Goal: Transaction & Acquisition: Download file/media

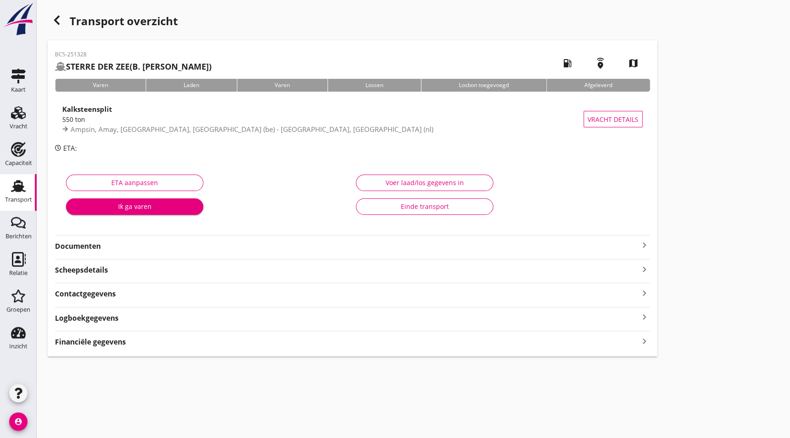
click at [117, 247] on strong "Documenten" at bounding box center [347, 246] width 584 height 11
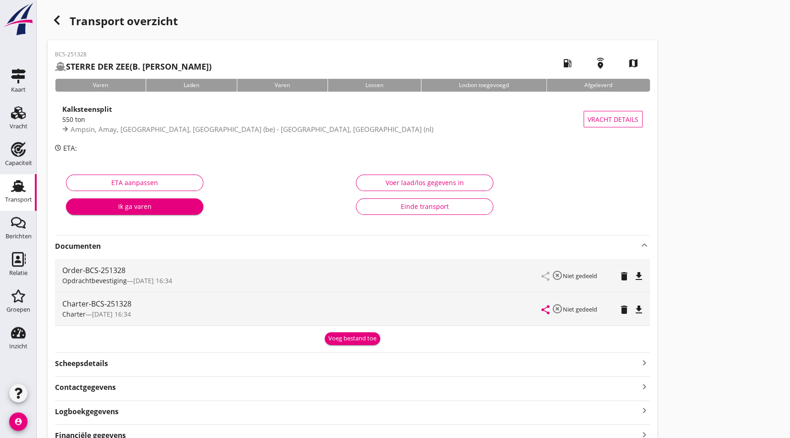
click at [641, 308] on icon "file_download" at bounding box center [638, 309] width 11 height 11
drag, startPoint x: 61, startPoint y: 23, endPoint x: 0, endPoint y: 118, distance: 113.1
click at [61, 23] on icon "button" at bounding box center [56, 20] width 11 height 11
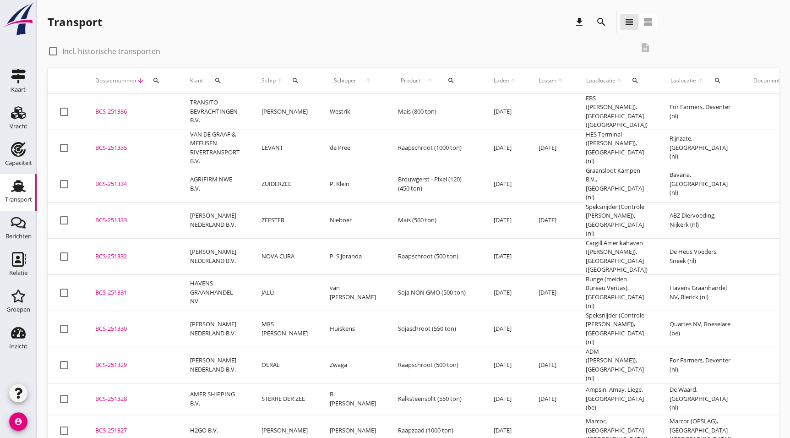
click at [117, 360] on div "BCS-251329" at bounding box center [131, 364] width 73 height 9
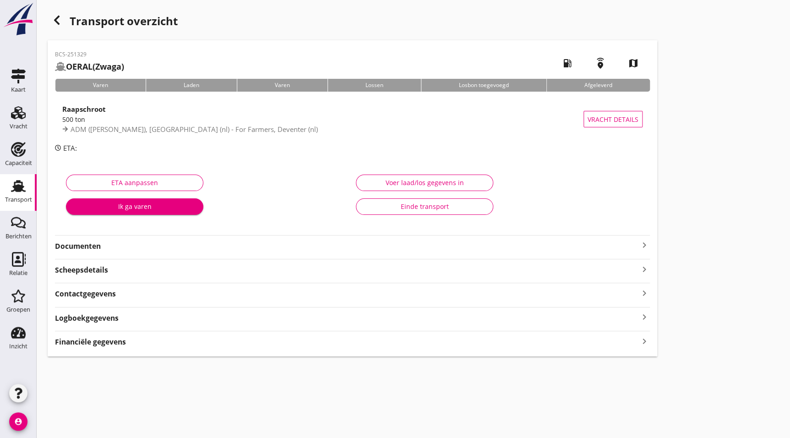
click at [125, 252] on div "BCS-251329 OERAL (Zwaga) local_gas_station emergency_share map Varen Laden Vare…" at bounding box center [353, 198] width 610 height 316
click at [124, 252] on div "BCS-251329 OERAL (Zwaga) local_gas_station emergency_share map Varen Laden Vare…" at bounding box center [353, 198] width 610 height 316
click at [131, 249] on strong "Documenten" at bounding box center [347, 246] width 584 height 11
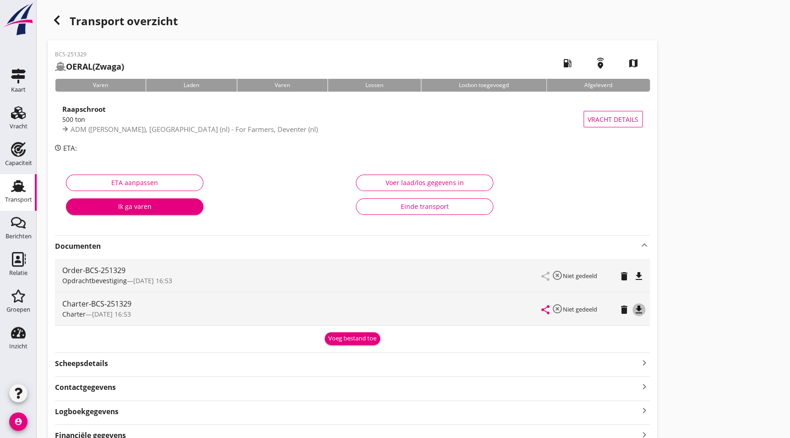
click at [641, 307] on icon "file_download" at bounding box center [638, 309] width 11 height 11
click at [51, 25] on icon "button" at bounding box center [56, 20] width 11 height 11
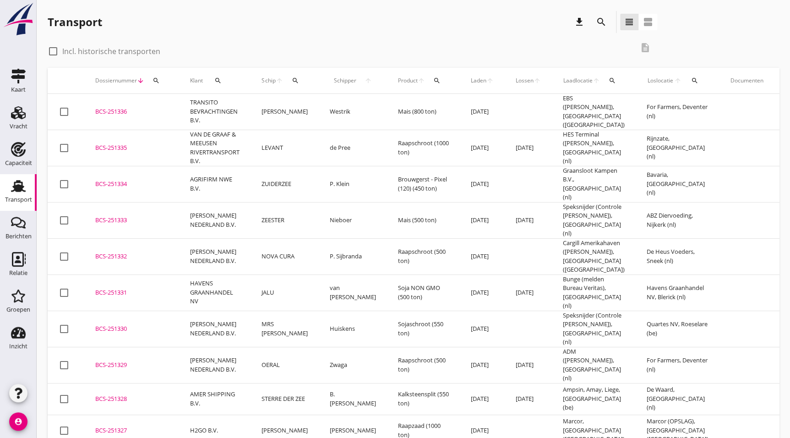
click at [130, 324] on div "BCS-251330" at bounding box center [131, 328] width 73 height 9
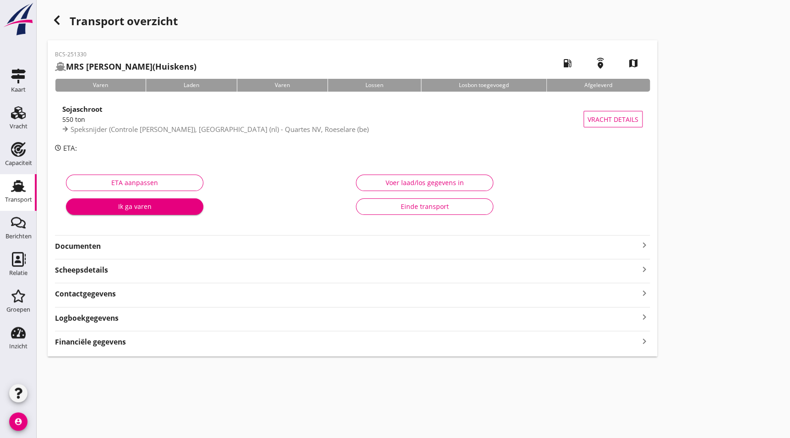
click at [117, 252] on div "BCS-251330 MRS [PERSON_NAME] (Huiskens) local_gas_station emergency_share map V…" at bounding box center [353, 198] width 610 height 316
click at [113, 246] on strong "Documenten" at bounding box center [347, 246] width 584 height 11
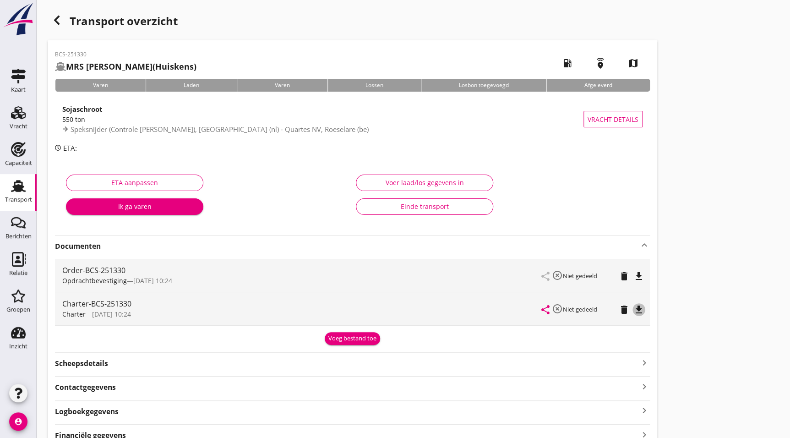
click at [639, 309] on icon "file_download" at bounding box center [638, 309] width 11 height 11
click at [63, 15] on div "button" at bounding box center [57, 20] width 18 height 18
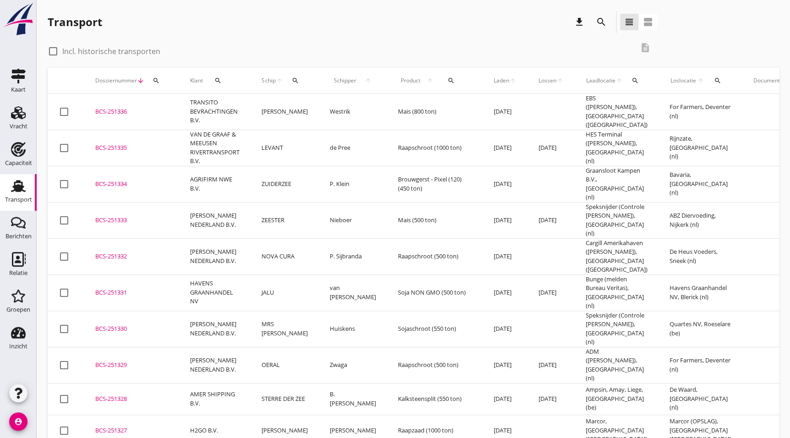
drag, startPoint x: 130, startPoint y: 269, endPoint x: 746, endPoint y: 298, distance: 617.1
click at [130, 288] on div "BCS-251331" at bounding box center [131, 292] width 73 height 9
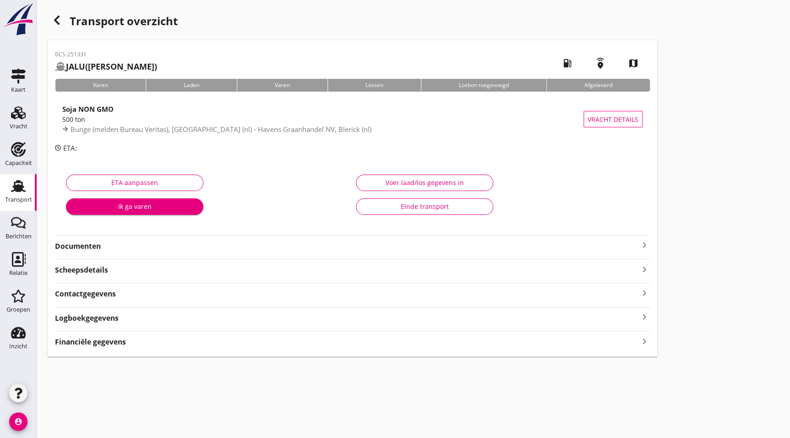
drag, startPoint x: 88, startPoint y: 245, endPoint x: 109, endPoint y: 254, distance: 23.2
click at [88, 245] on strong "Documenten" at bounding box center [347, 246] width 584 height 11
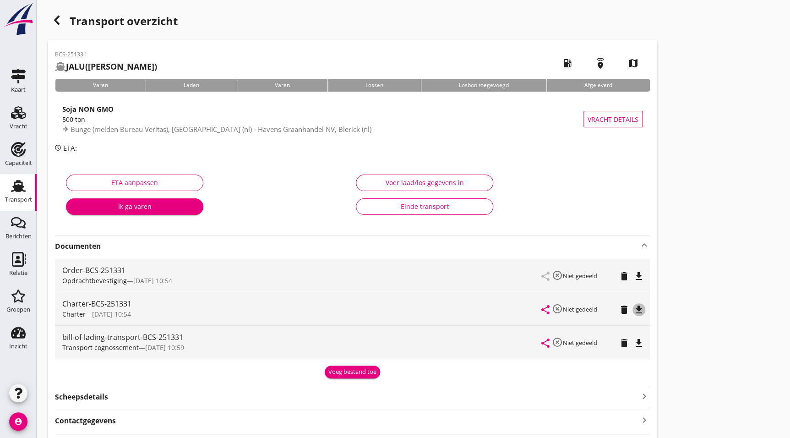
click at [643, 305] on icon "file_download" at bounding box center [638, 309] width 11 height 11
click at [59, 16] on use "button" at bounding box center [56, 20] width 5 height 9
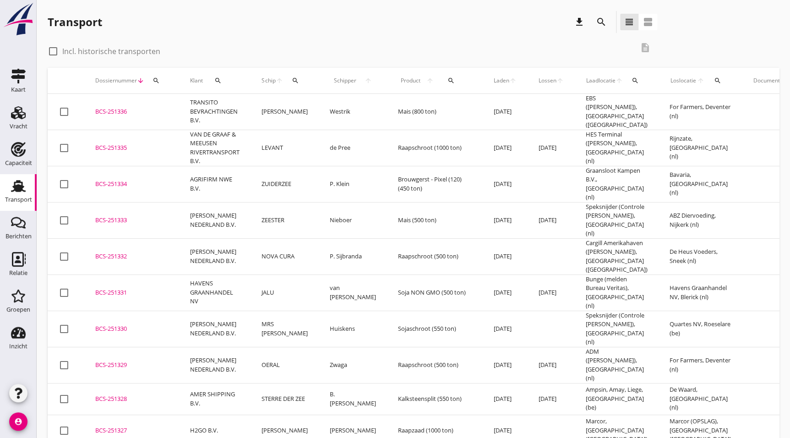
click at [169, 238] on td "BCS-251332 upload_file Drop hier uw bestand om het aan het dossier toe te voegen" at bounding box center [131, 256] width 95 height 36
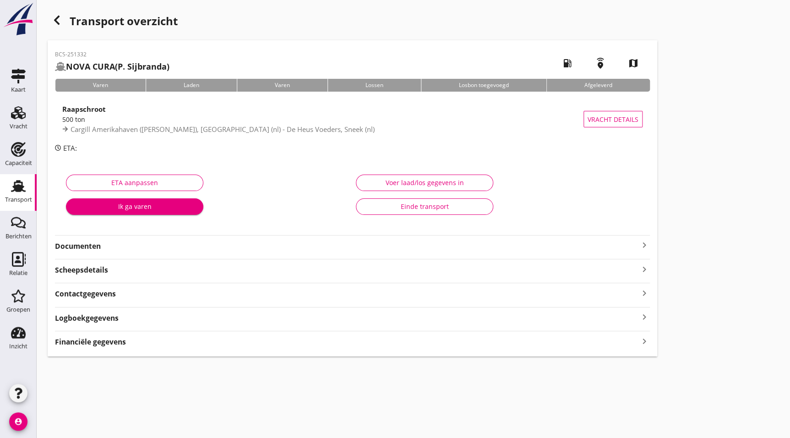
click at [132, 238] on div "Documenten keyboard_arrow_right" at bounding box center [352, 243] width 595 height 16
click at [127, 243] on strong "Documenten" at bounding box center [347, 246] width 584 height 11
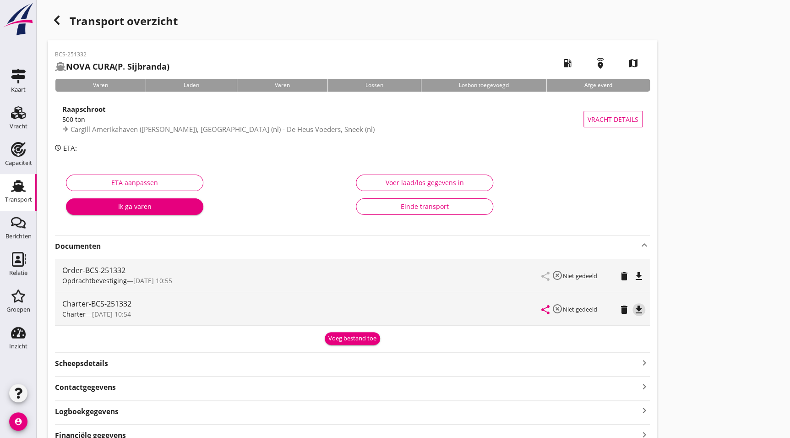
click at [637, 310] on icon "file_download" at bounding box center [638, 309] width 11 height 11
click at [56, 27] on div "button" at bounding box center [57, 20] width 18 height 18
